Goal: Task Accomplishment & Management: Manage account settings

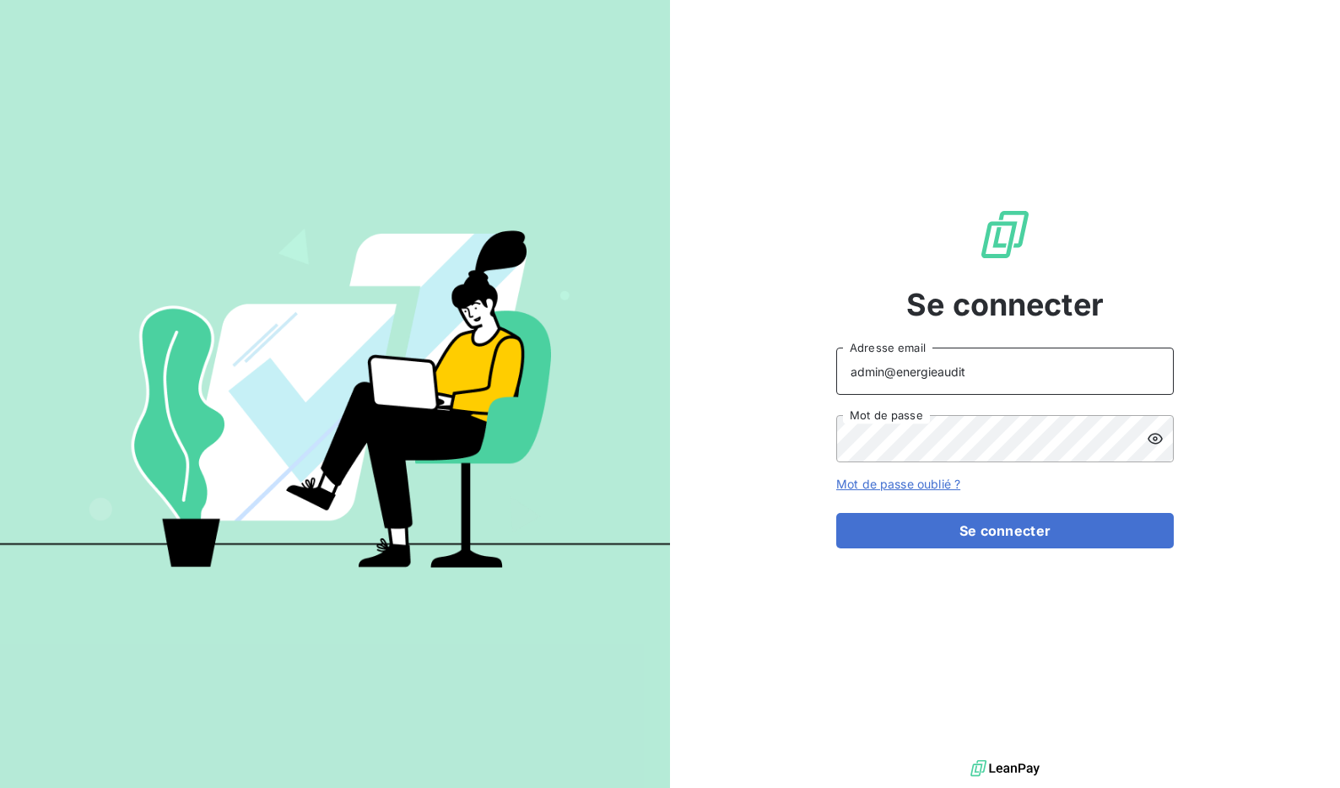
click at [974, 381] on input "admin@energieaudit" at bounding box center [1005, 371] width 338 height 47
type input "admin@GUANTERRODRIGUEZ"
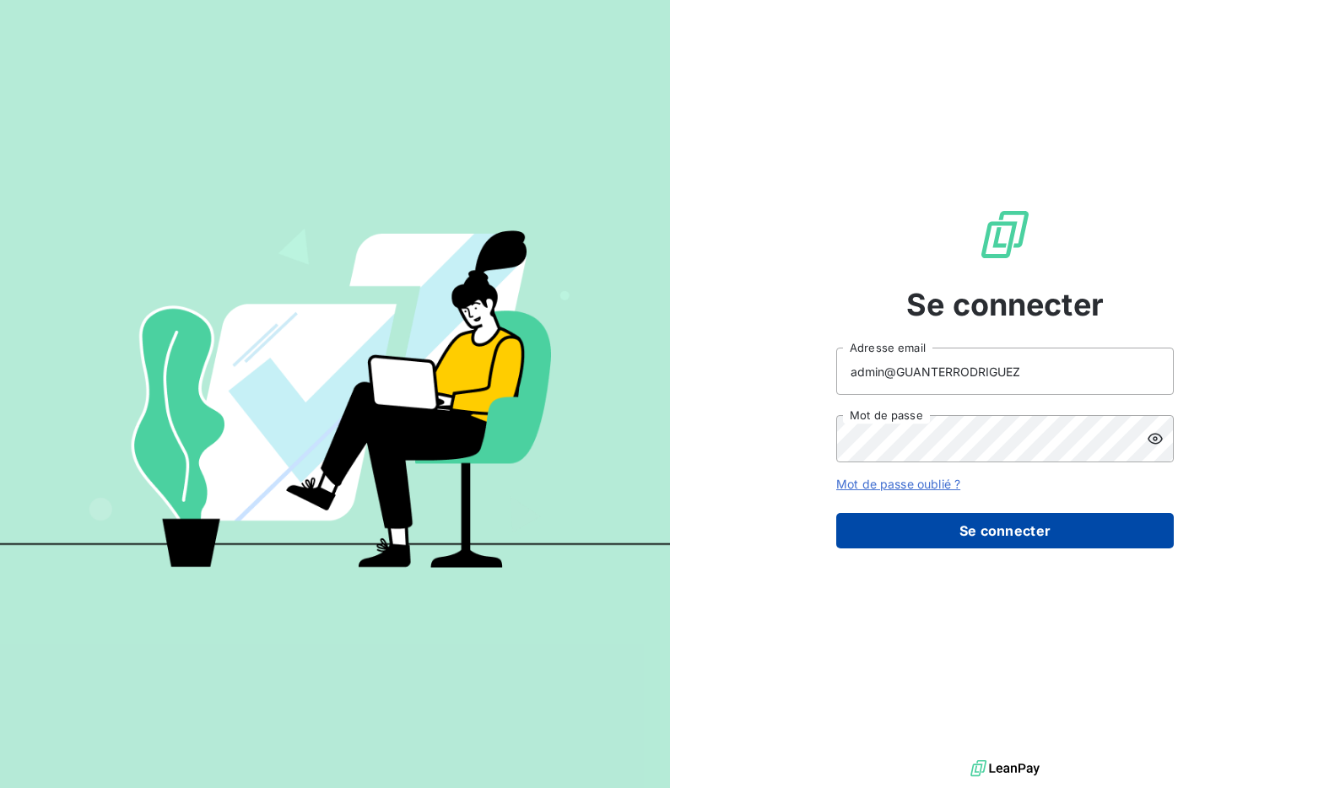
click at [956, 516] on button "Se connecter" at bounding box center [1005, 530] width 338 height 35
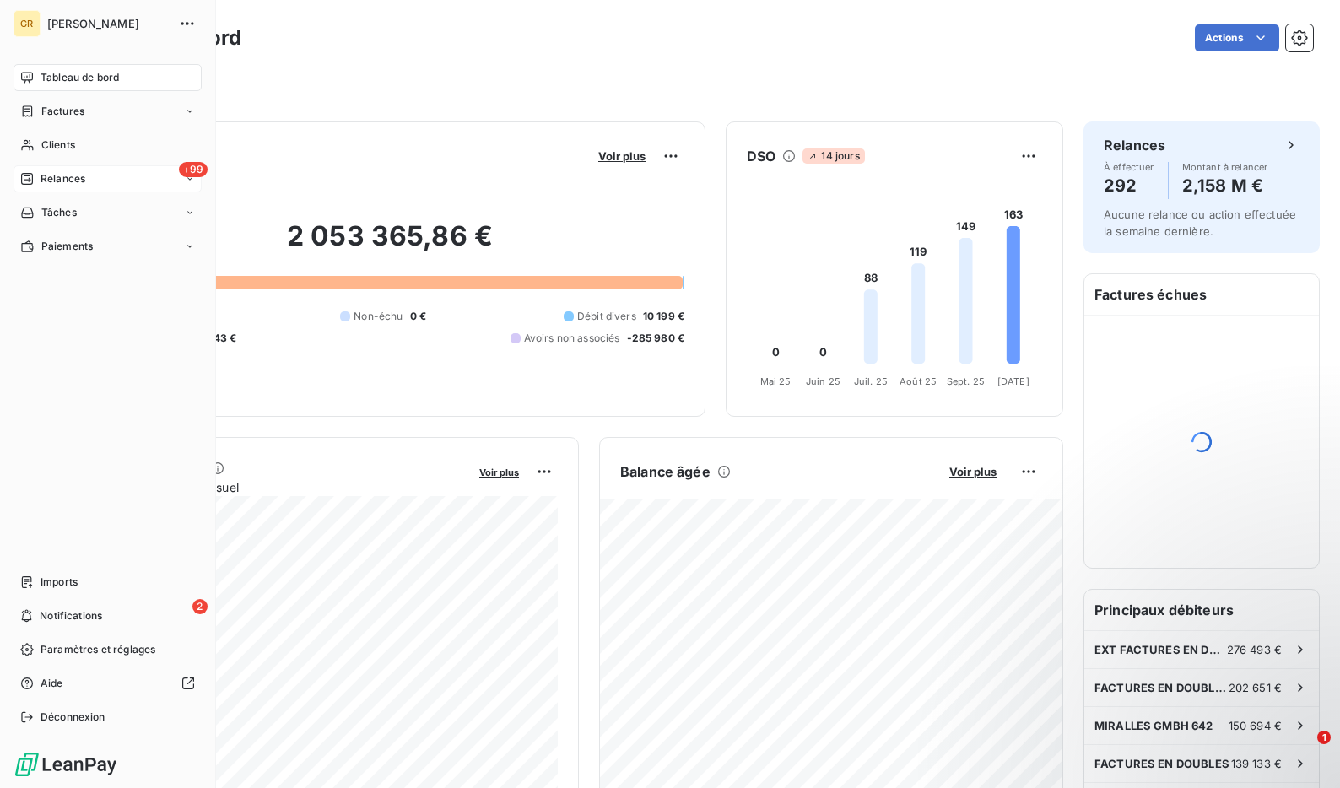
click at [68, 180] on span "Relances" at bounding box center [63, 178] width 45 height 15
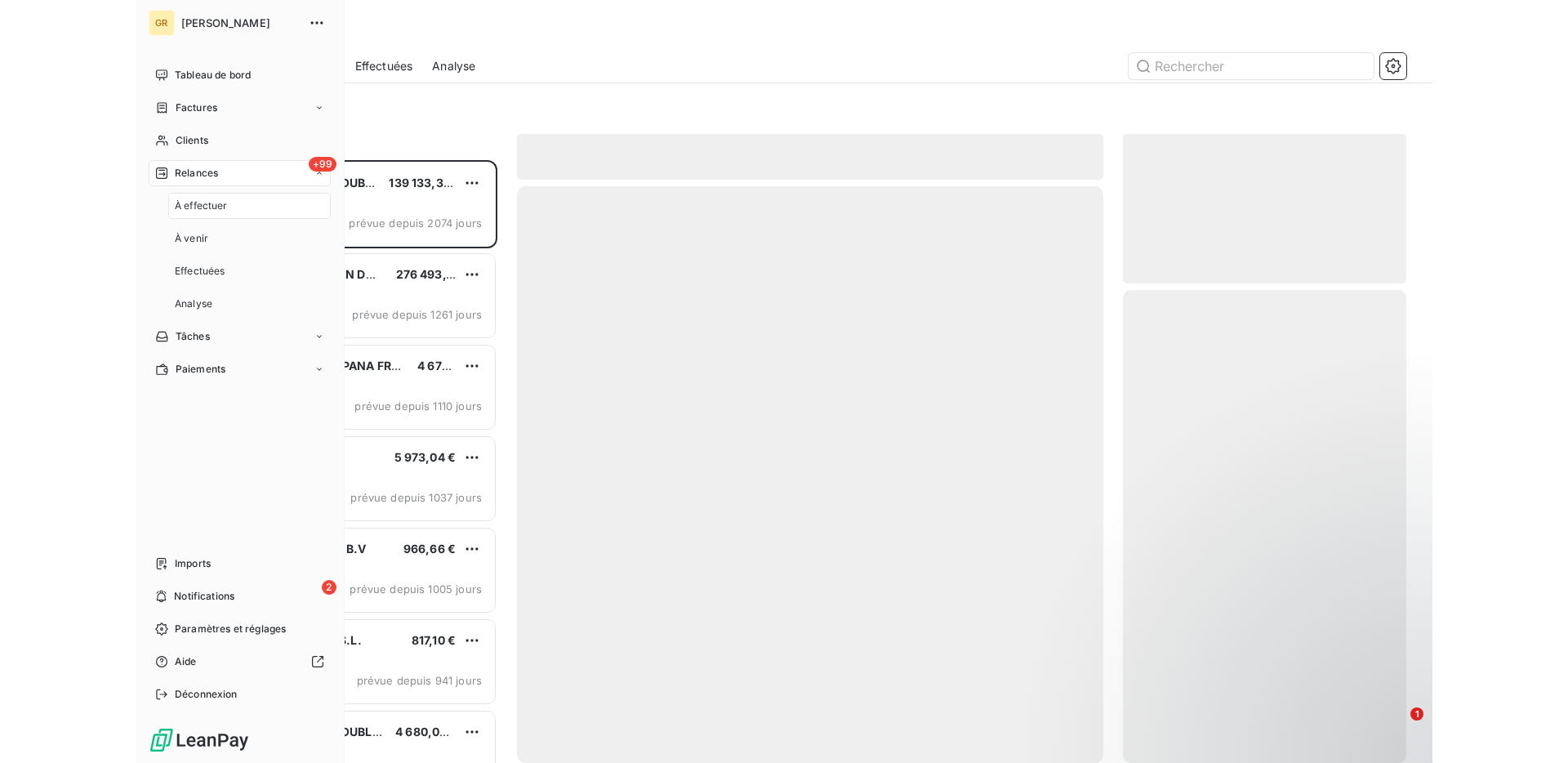
scroll to position [603, 284]
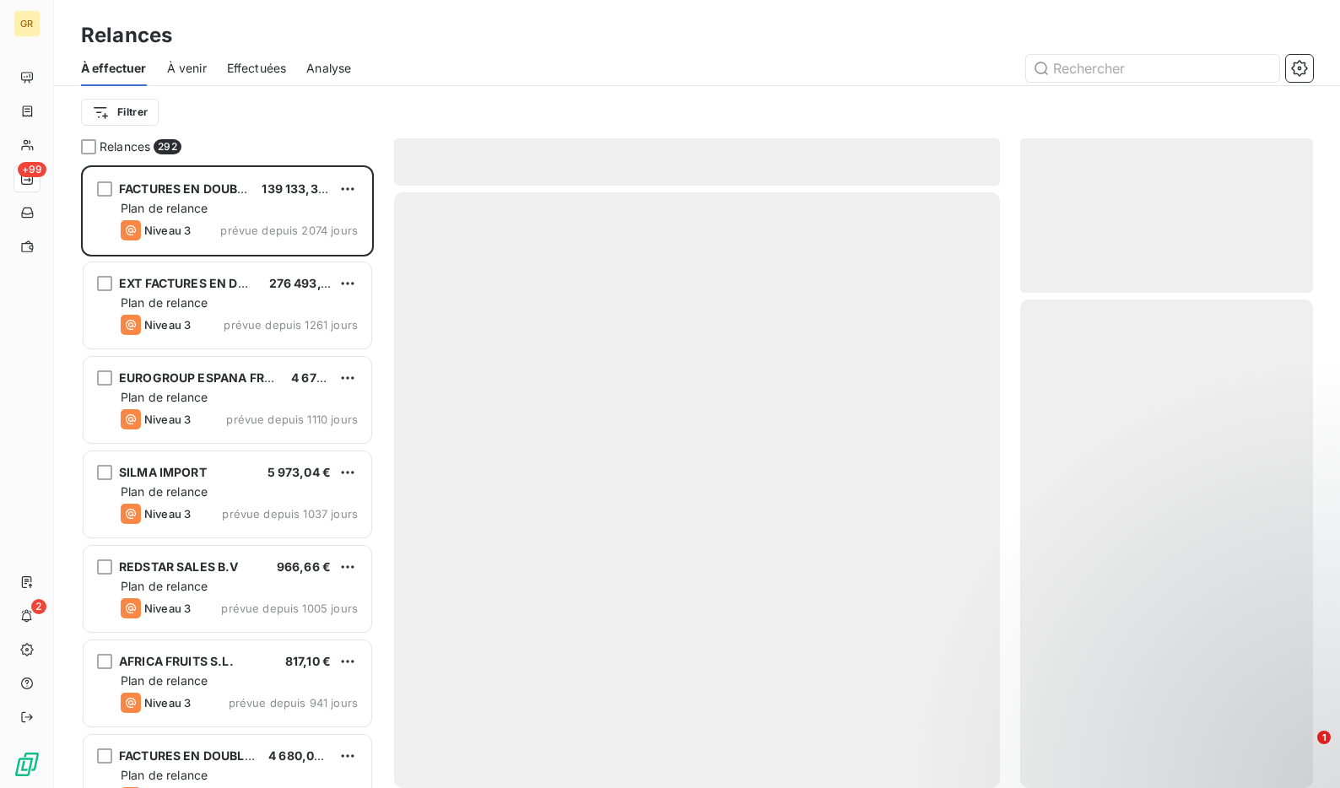
click at [243, 63] on span "Effectuées" at bounding box center [257, 68] width 60 height 17
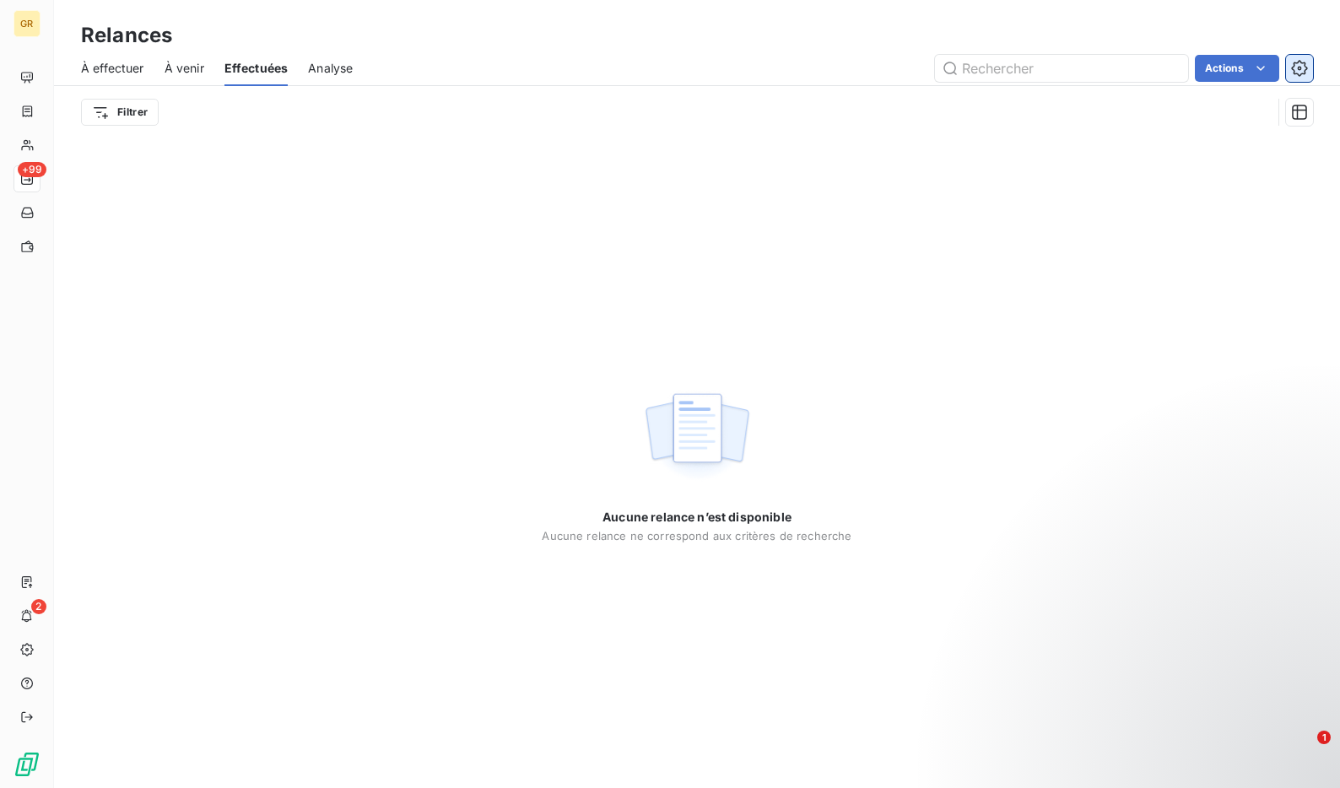
click at [1295, 71] on icon "button" at bounding box center [1299, 68] width 17 height 17
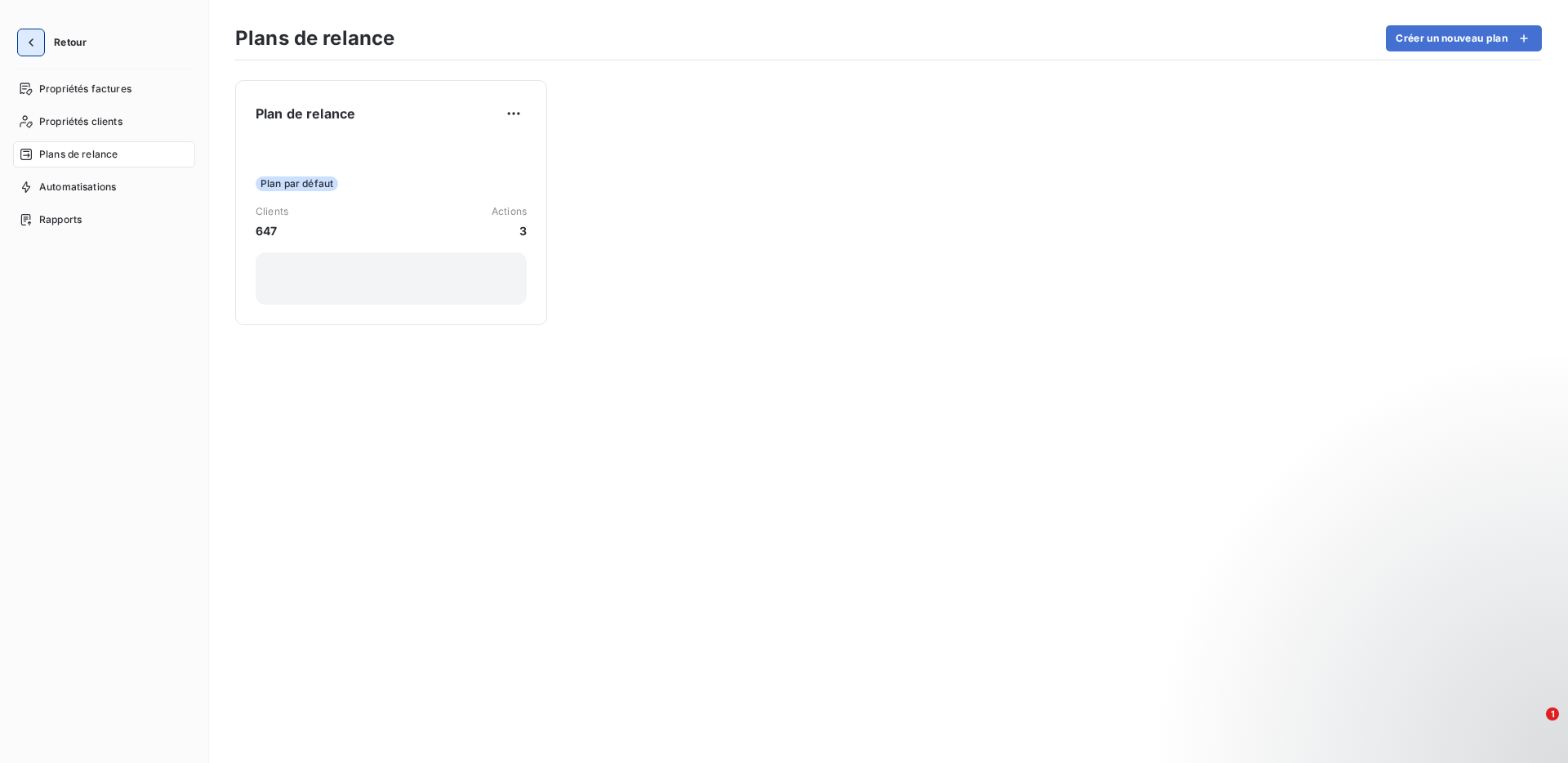
click at [37, 49] on icon "button" at bounding box center [31, 42] width 16 height 16
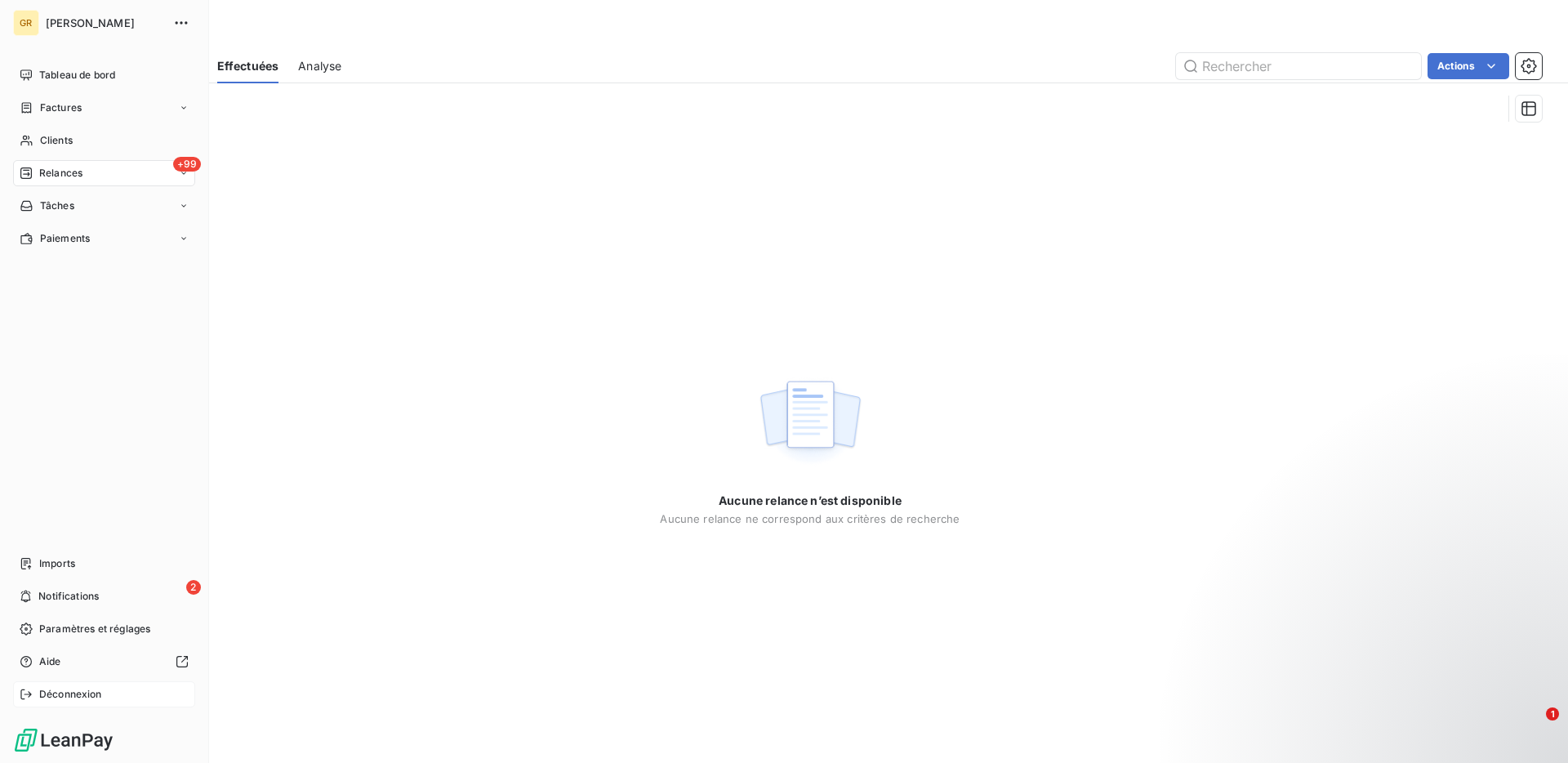
click at [43, 690] on span "Déconnexion" at bounding box center [71, 694] width 63 height 15
